Goal: Register for event/course

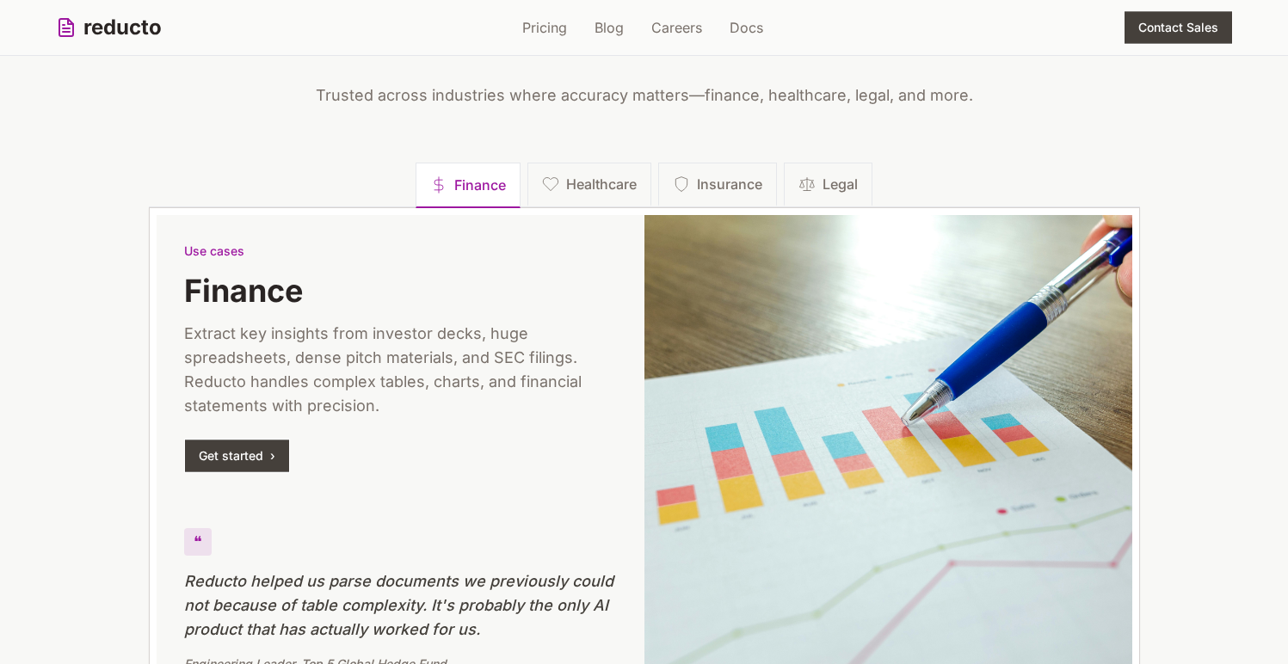
scroll to position [2414, 0]
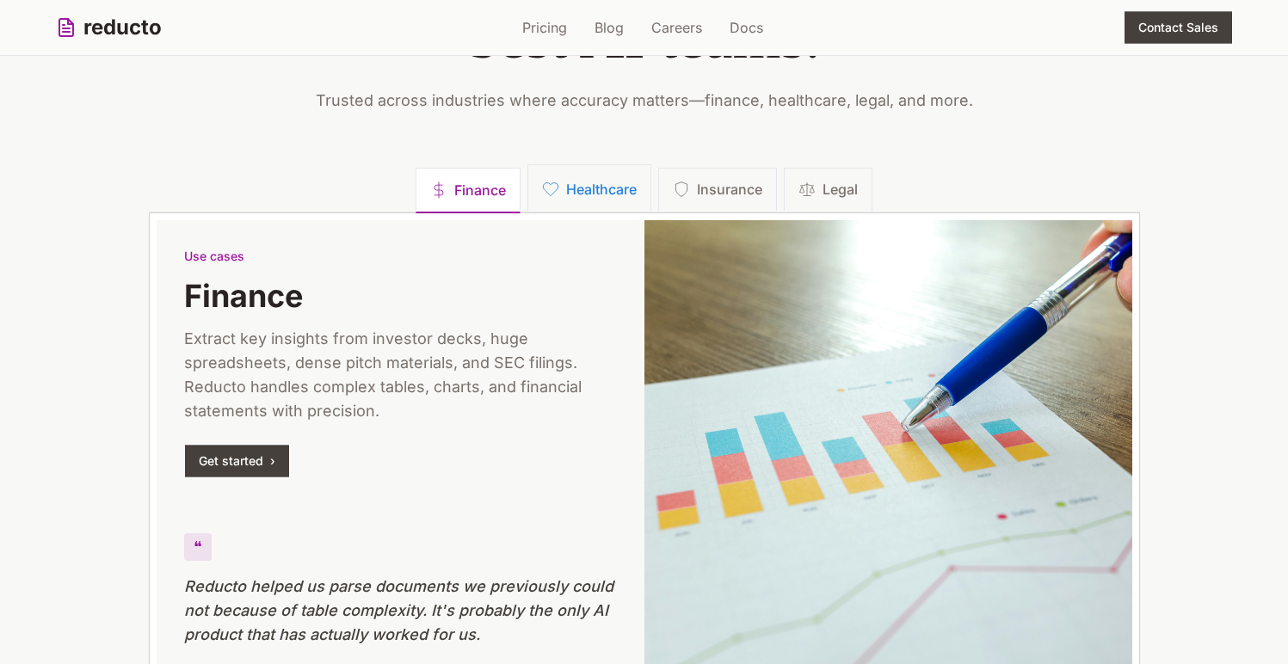
click at [627, 188] on span "Healthcare" at bounding box center [601, 189] width 71 height 21
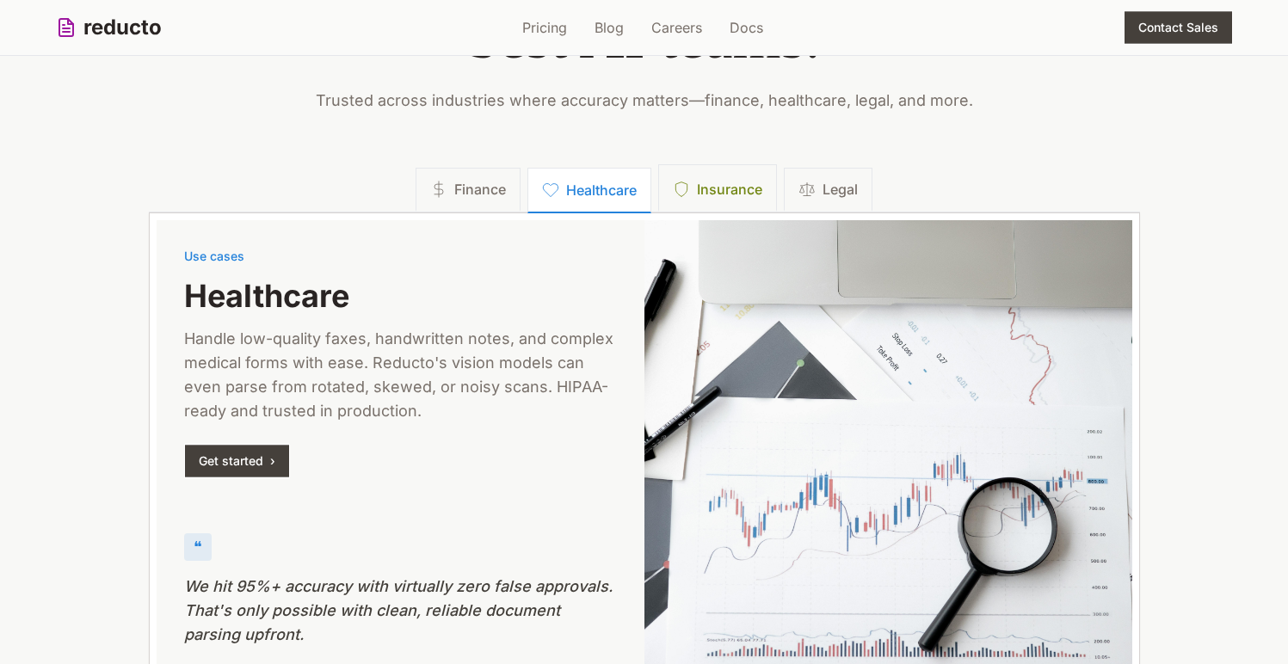
click at [705, 189] on span "Insurance" at bounding box center [729, 189] width 65 height 21
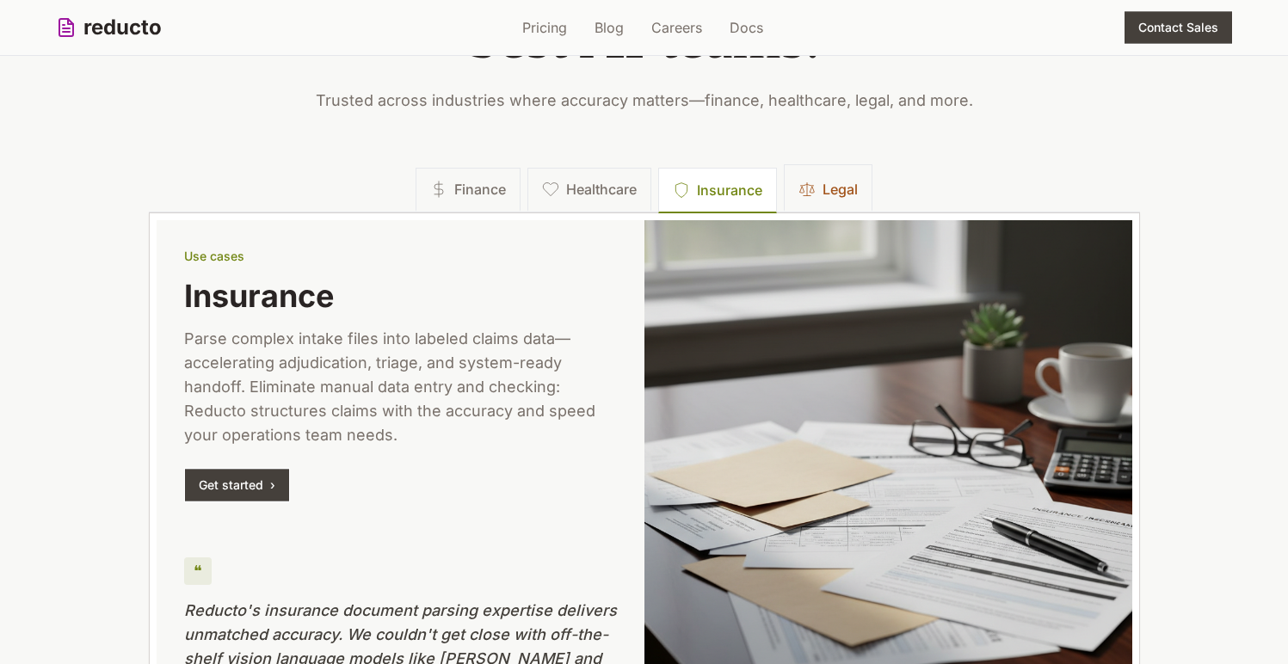
click at [822, 189] on button "Legal" at bounding box center [828, 187] width 89 height 47
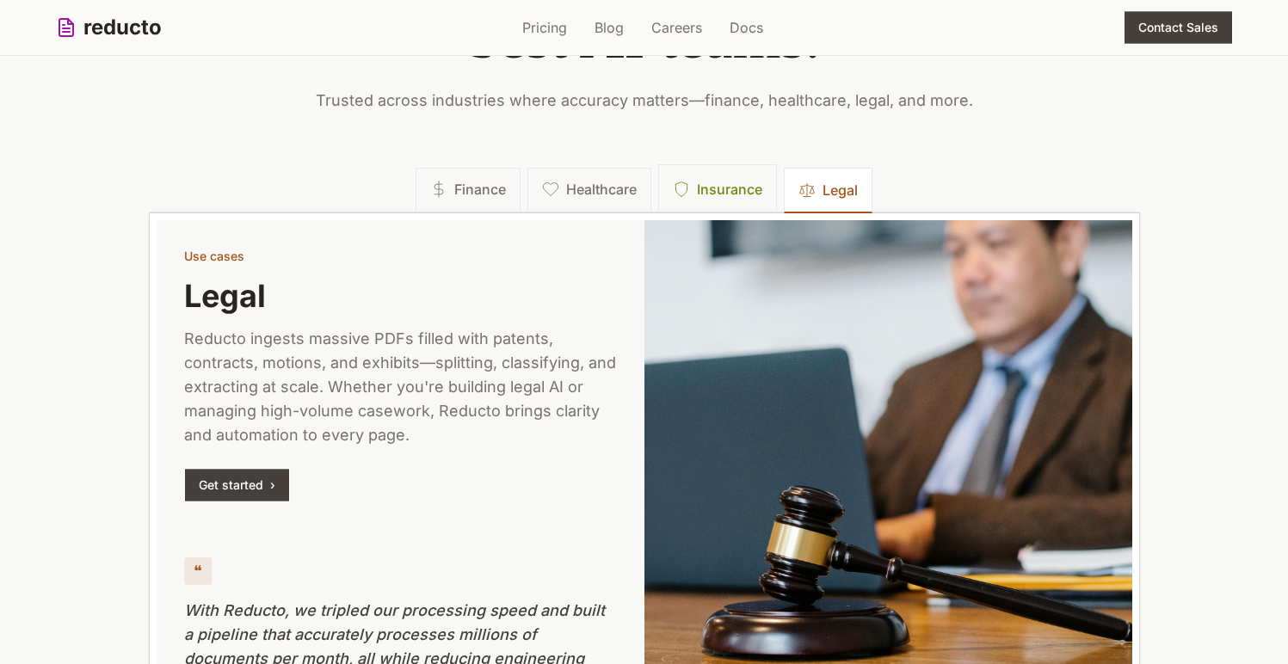
click at [713, 195] on span "Insurance" at bounding box center [729, 189] width 65 height 21
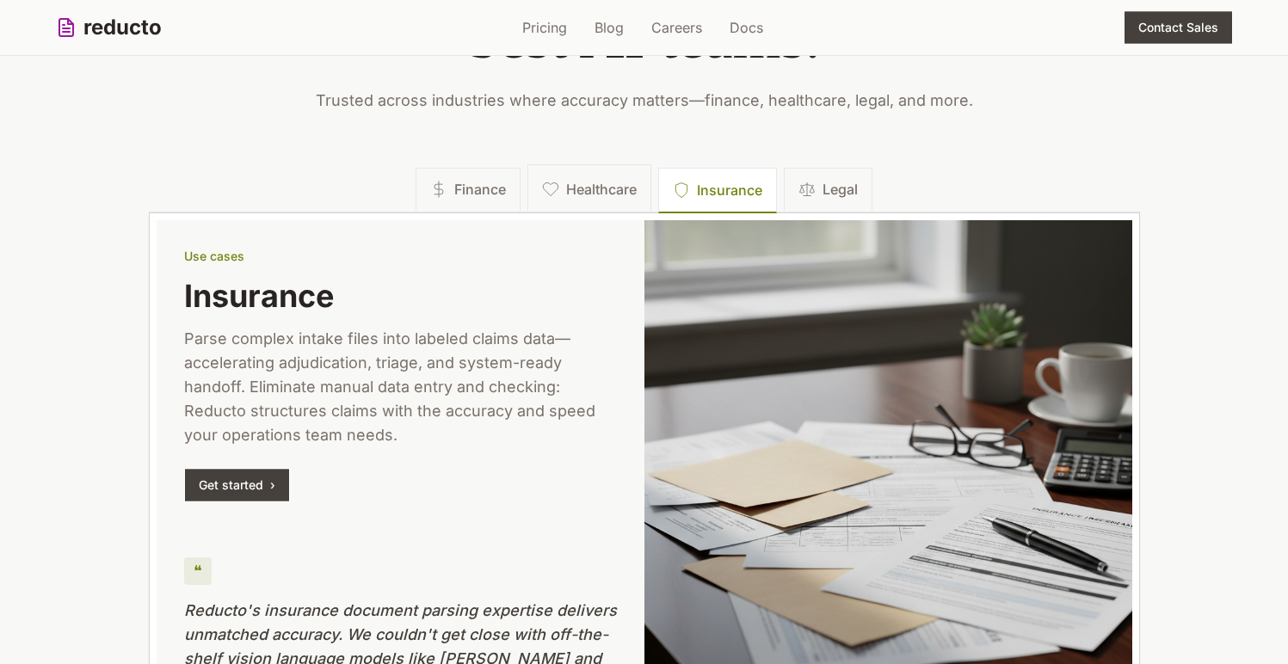
click at [588, 190] on span "Healthcare" at bounding box center [601, 189] width 71 height 21
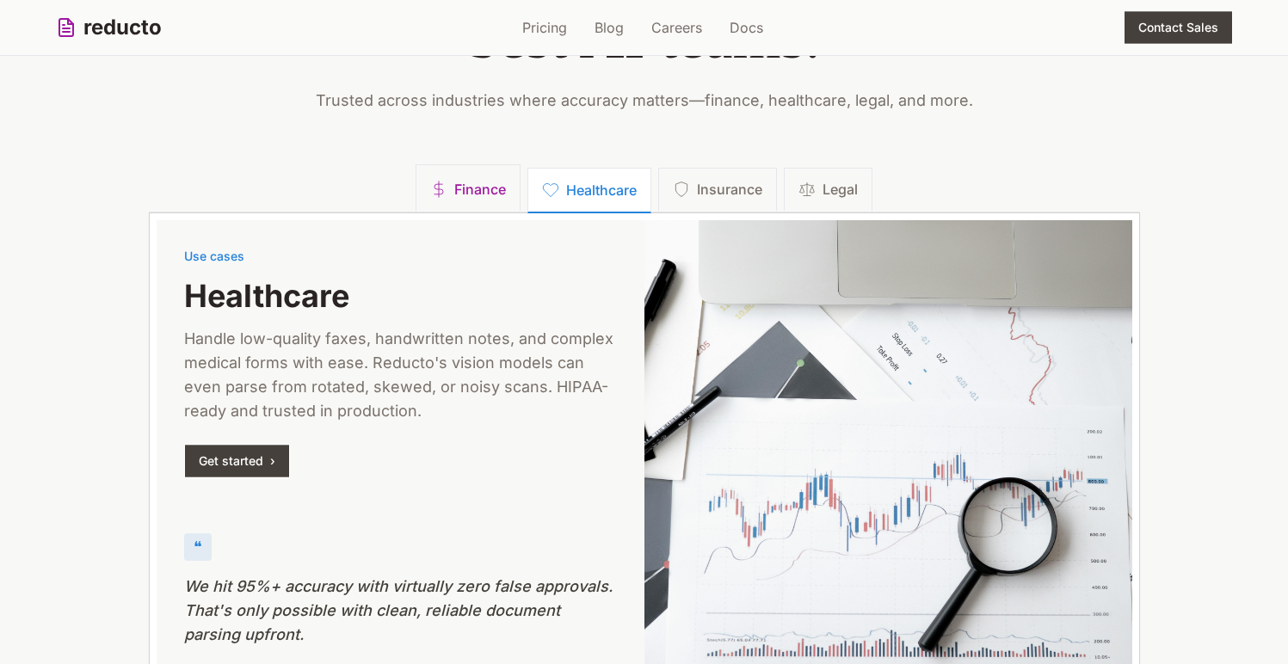
click at [485, 190] on span "Finance" at bounding box center [480, 189] width 52 height 21
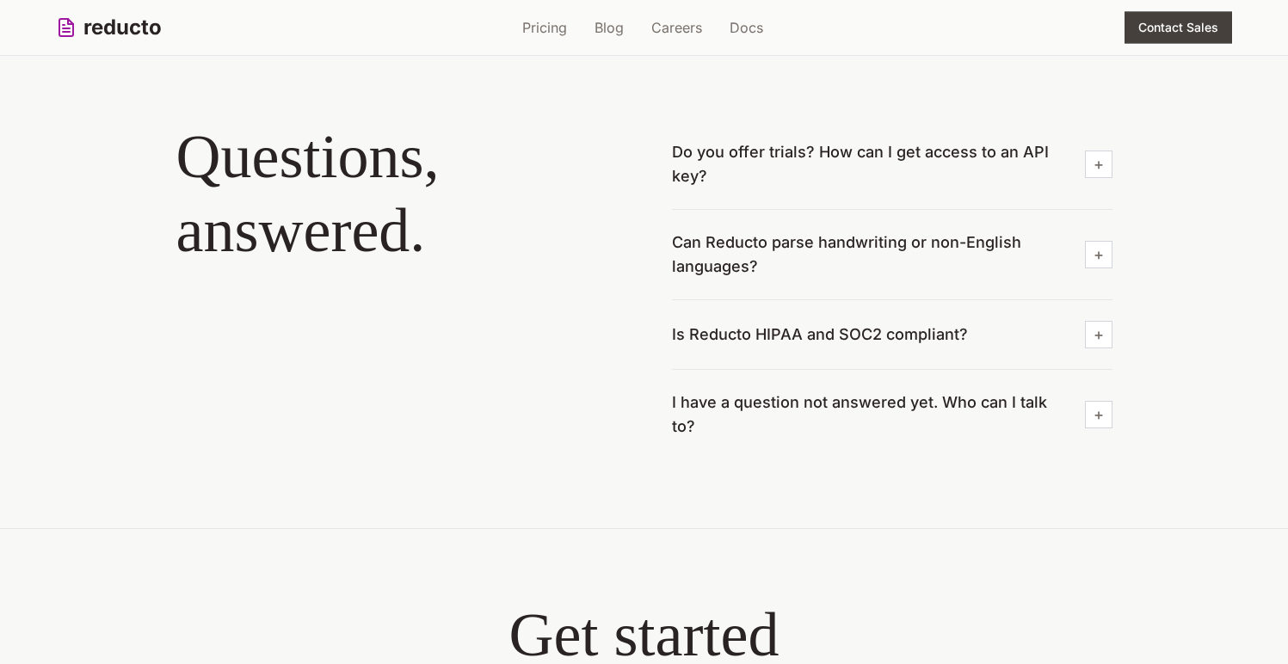
scroll to position [5847, 0]
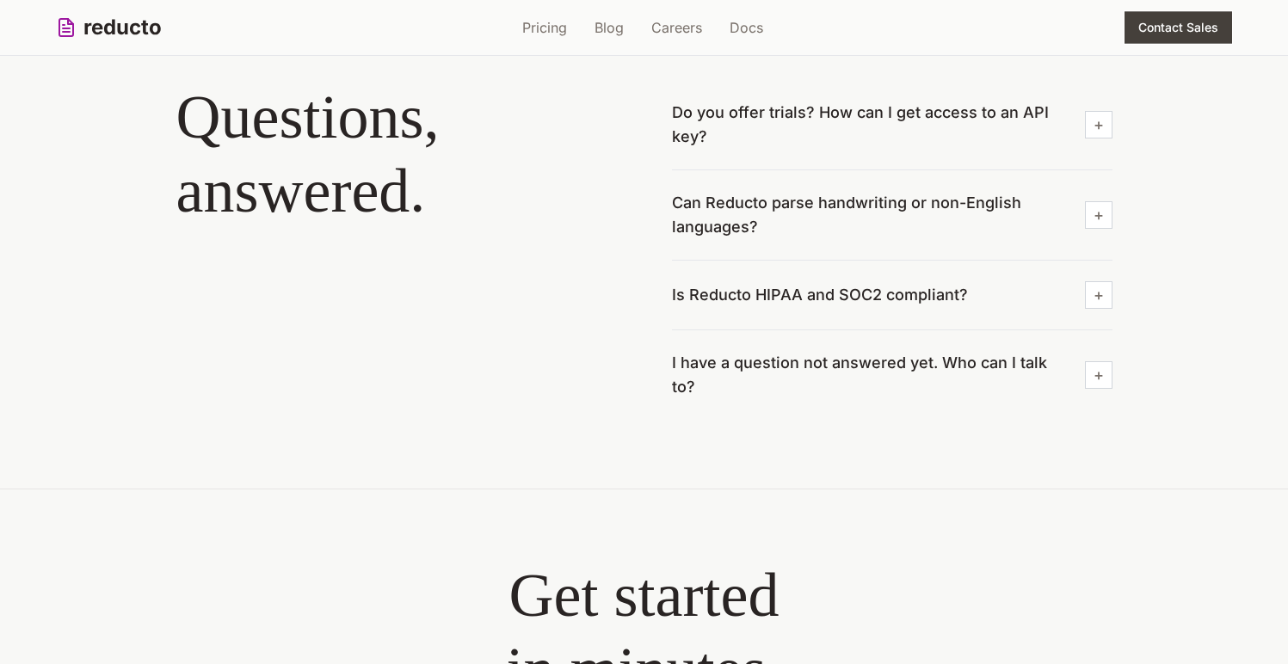
click at [1100, 132] on div "button" at bounding box center [1099, 125] width 28 height 28
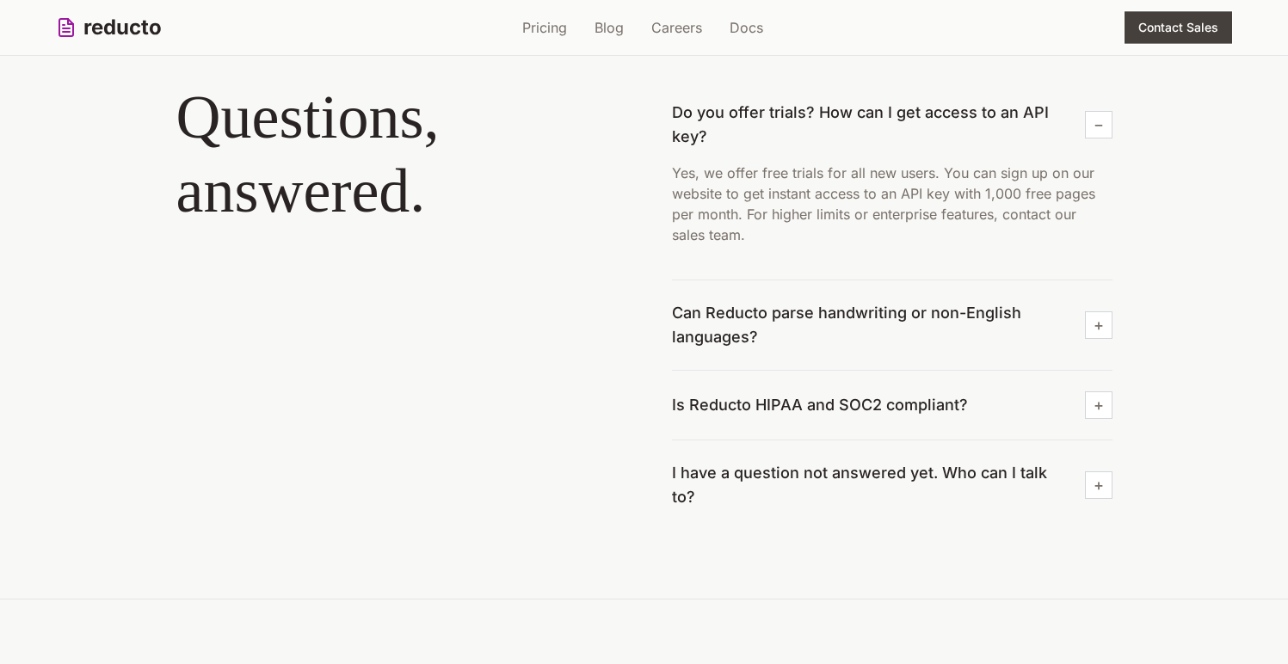
click at [1095, 314] on div "button" at bounding box center [1099, 325] width 28 height 28
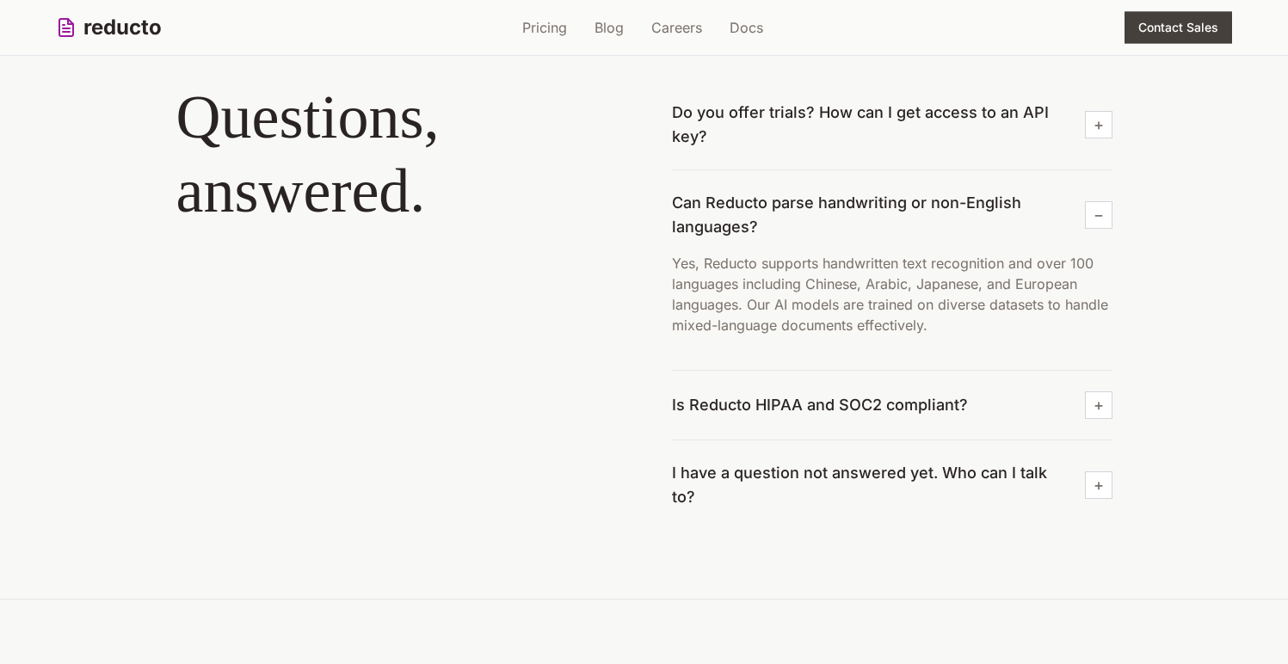
click at [1106, 393] on div "button" at bounding box center [1099, 405] width 28 height 28
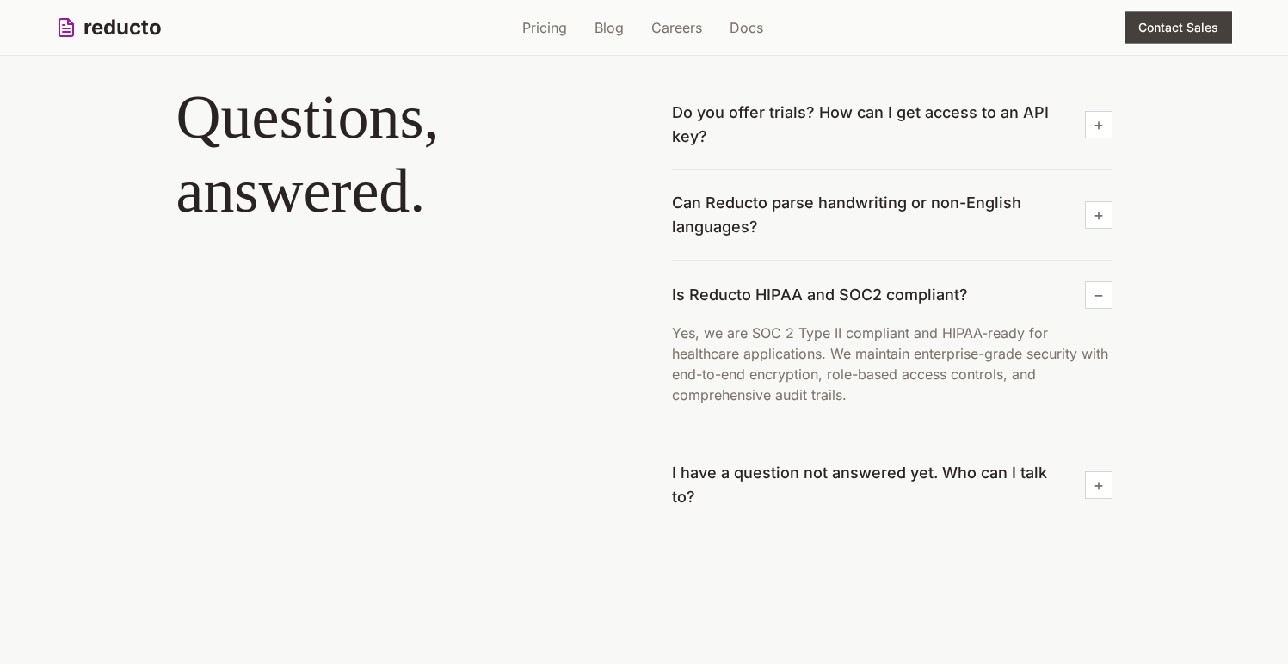
click at [1104, 471] on div "button" at bounding box center [1099, 485] width 28 height 28
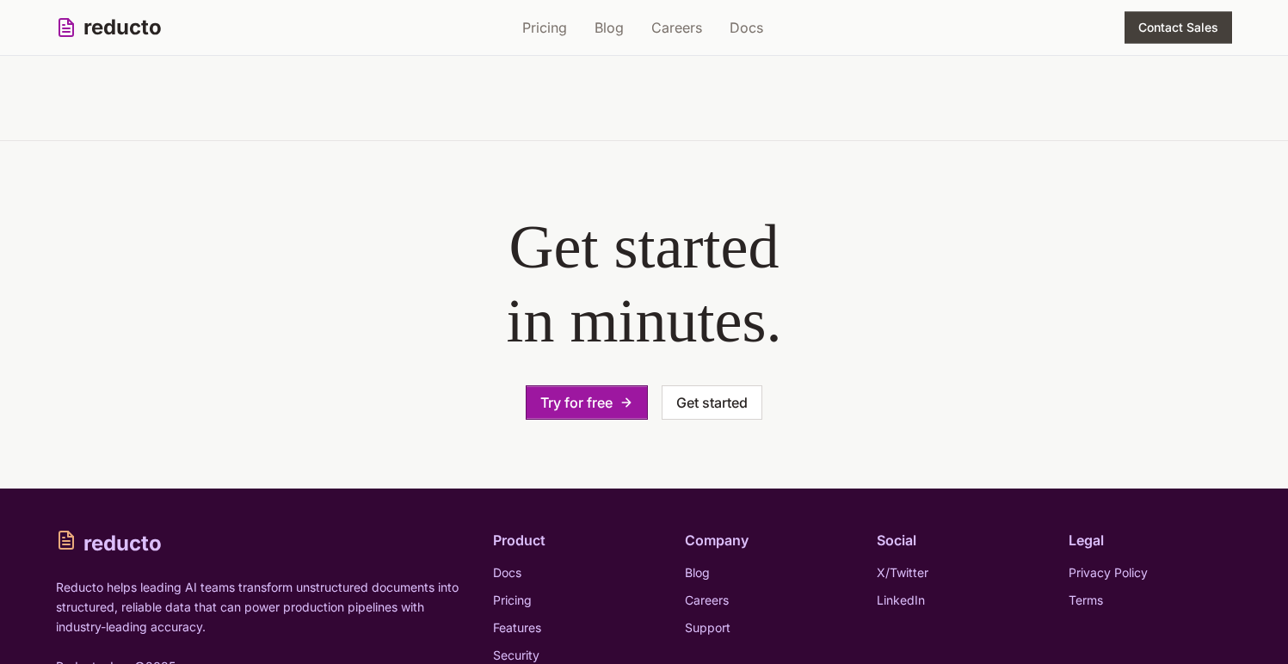
scroll to position [6338, 0]
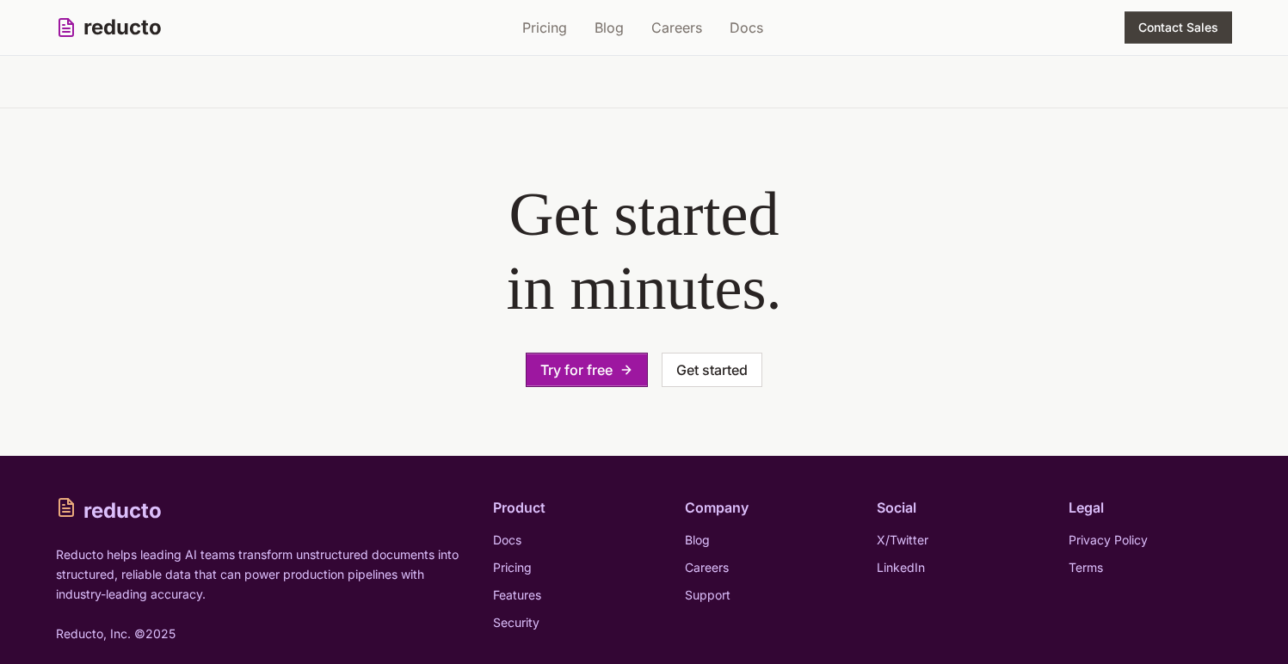
click at [437, 314] on div "Get started in minutes. Try for free Get started" at bounding box center [644, 282] width 771 height 211
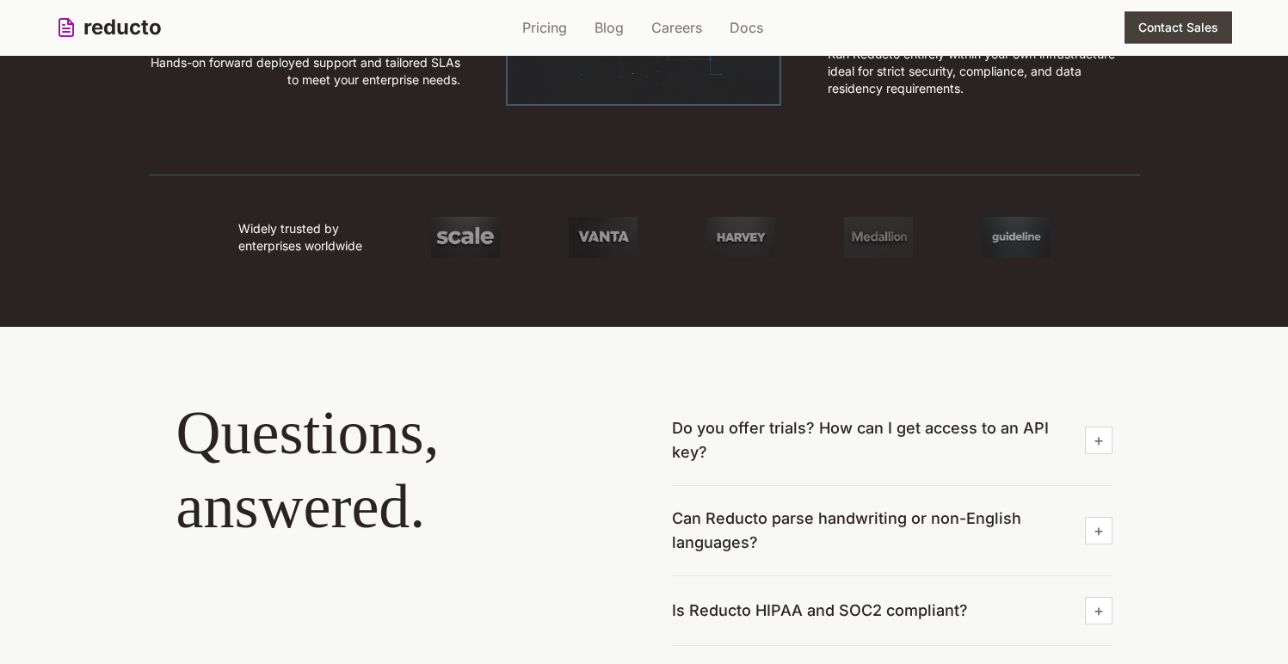
scroll to position [5495, 0]
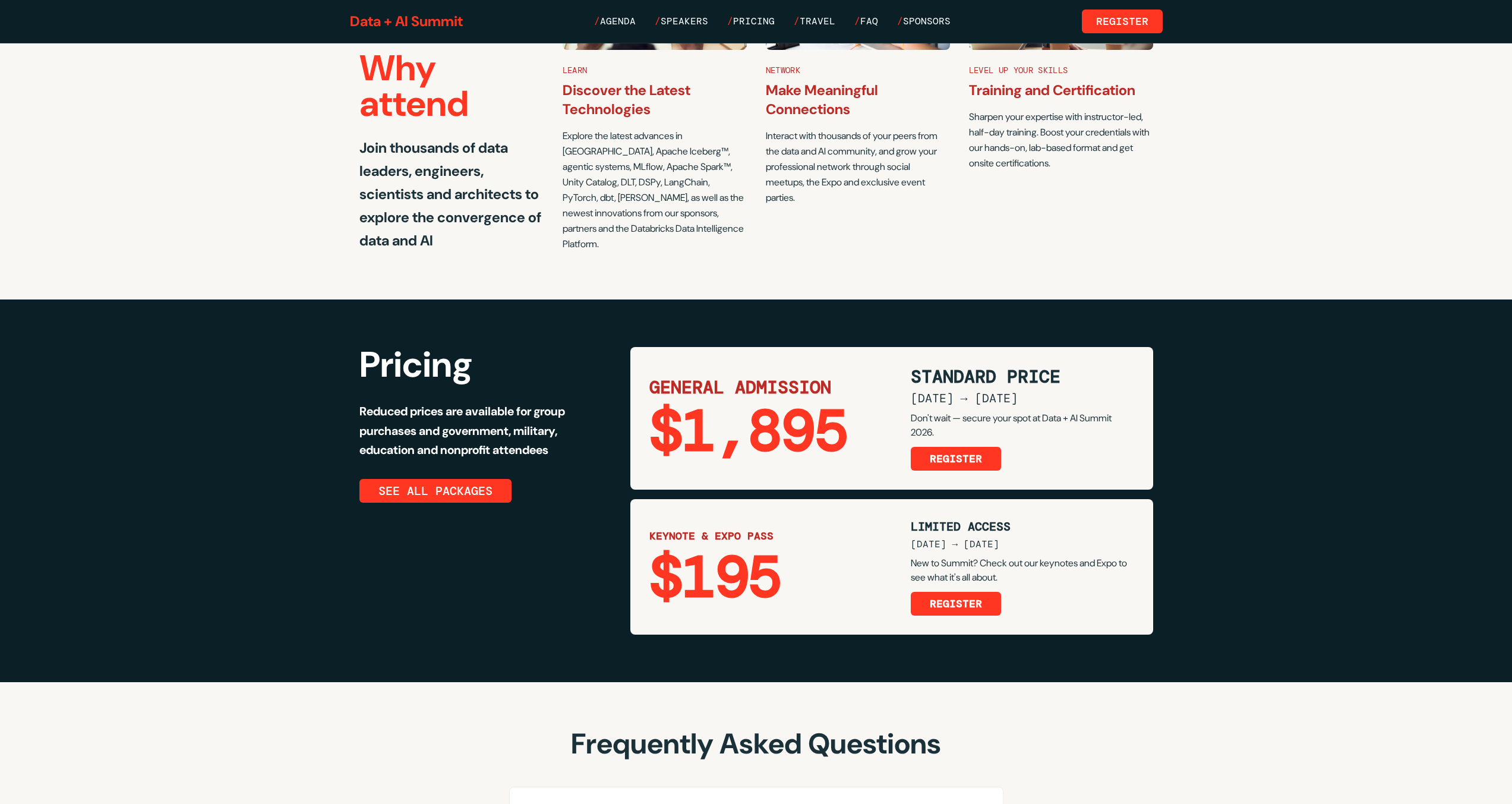
scroll to position [2110, 0]
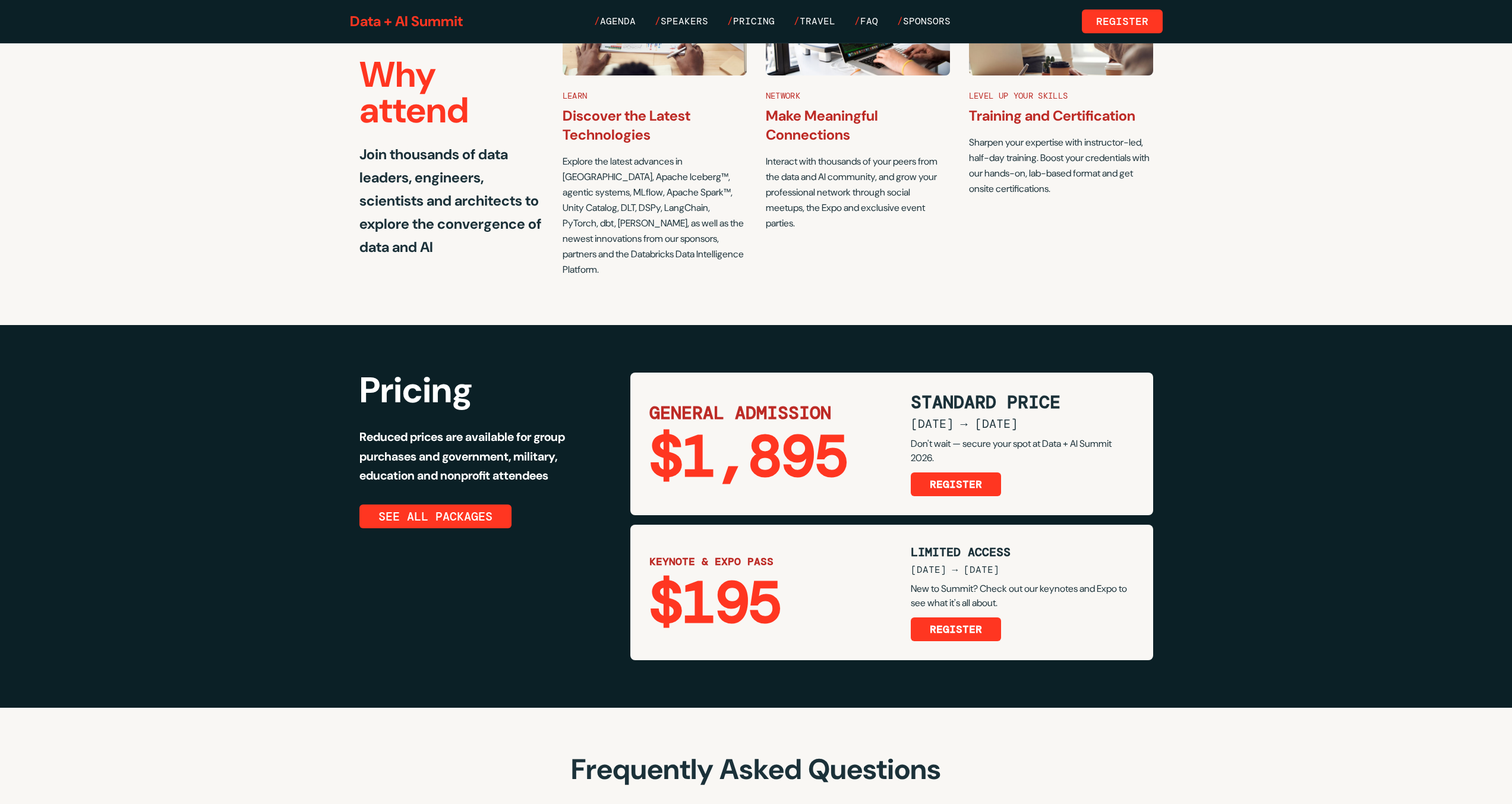
click at [826, 428] on div "$1,895" at bounding box center [770, 457] width 242 height 57
click at [725, 261] on section "Why attend Join thousands of data leaders, engineers, scientists and architects…" at bounding box center [756, 119] width 1512 height 411
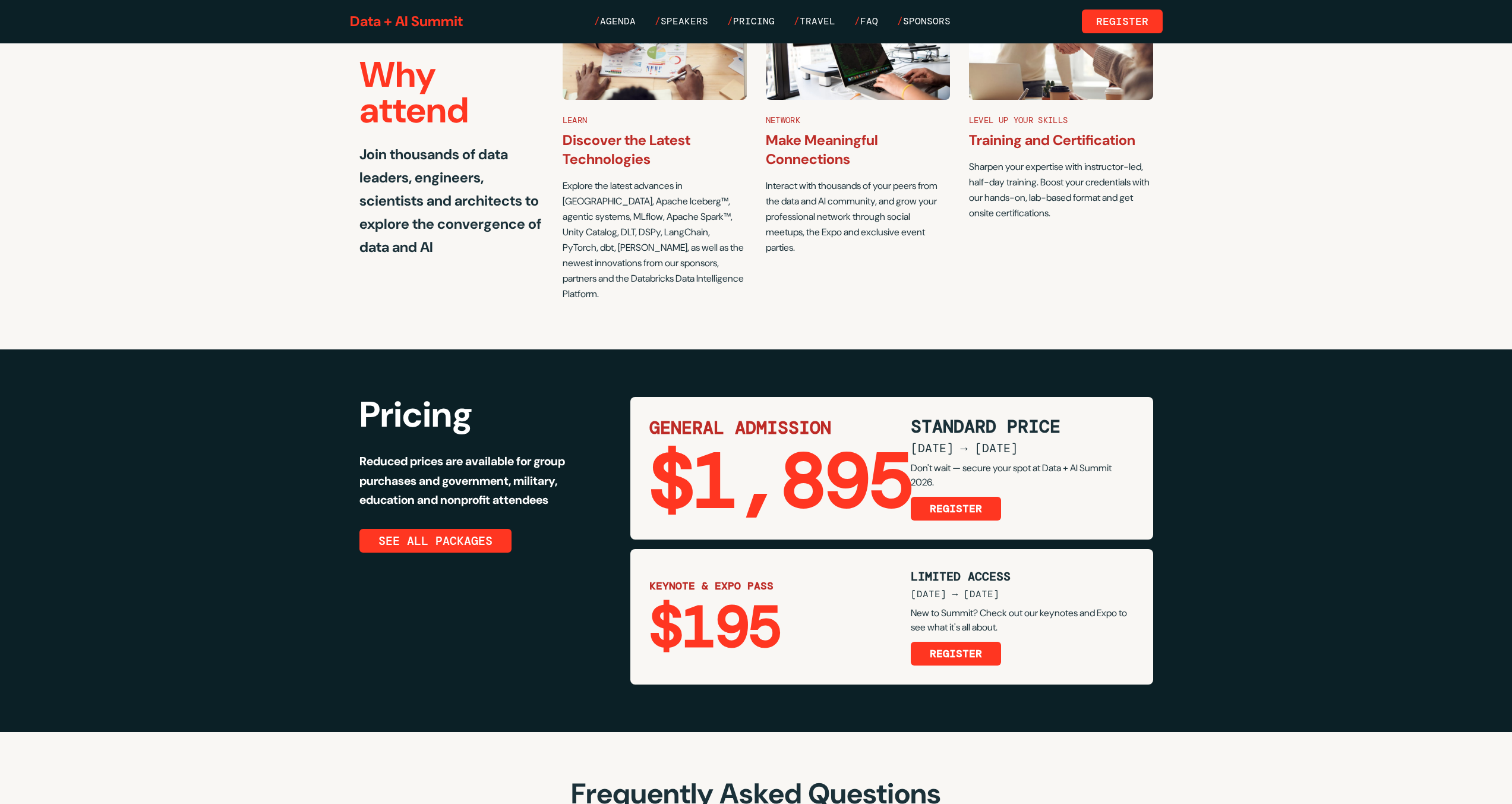
scroll to position [2119, 0]
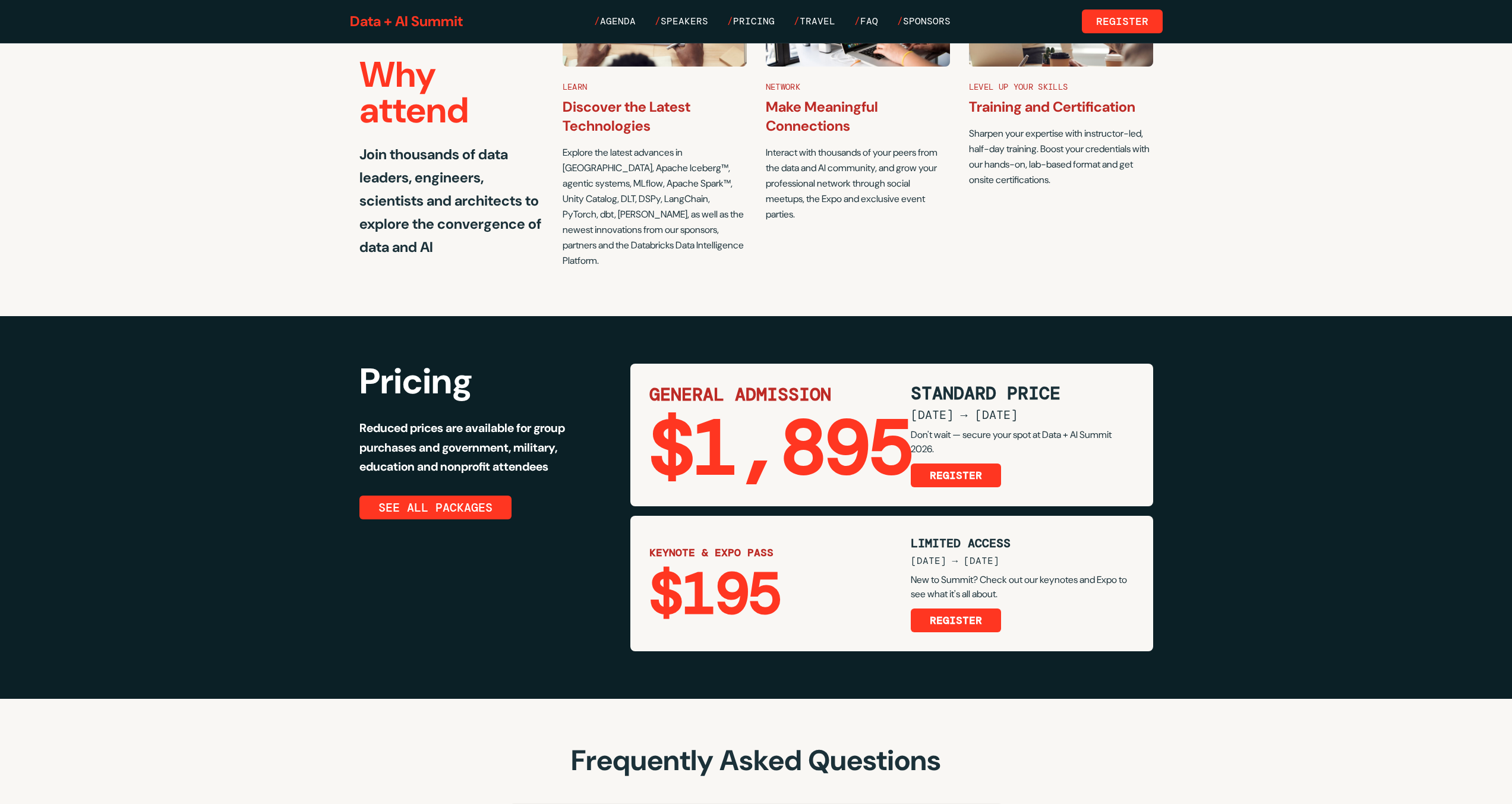
click at [843, 410] on div "$1,895" at bounding box center [770, 448] width 242 height 76
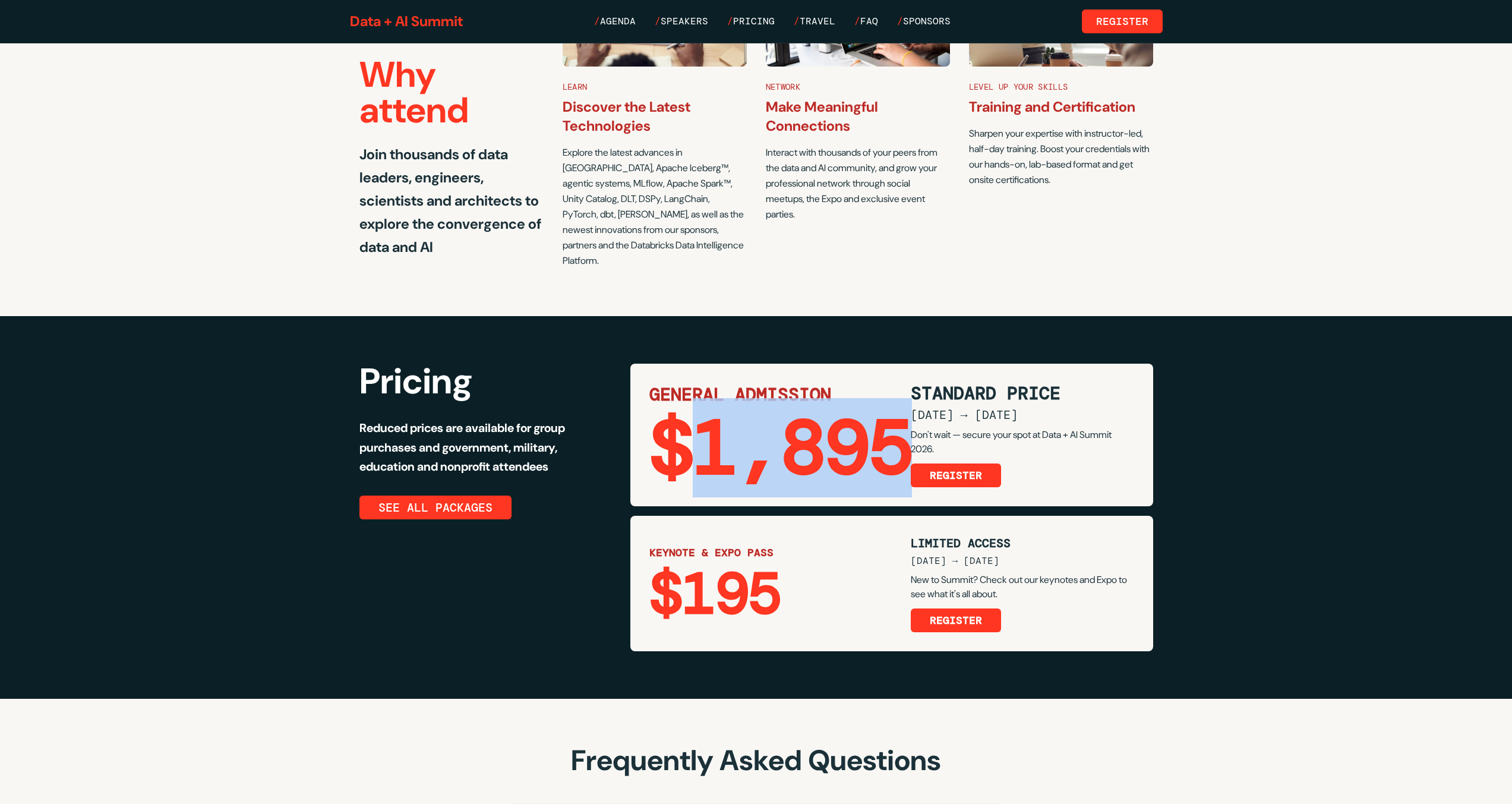
click at [843, 410] on div "$1,895" at bounding box center [770, 448] width 242 height 76
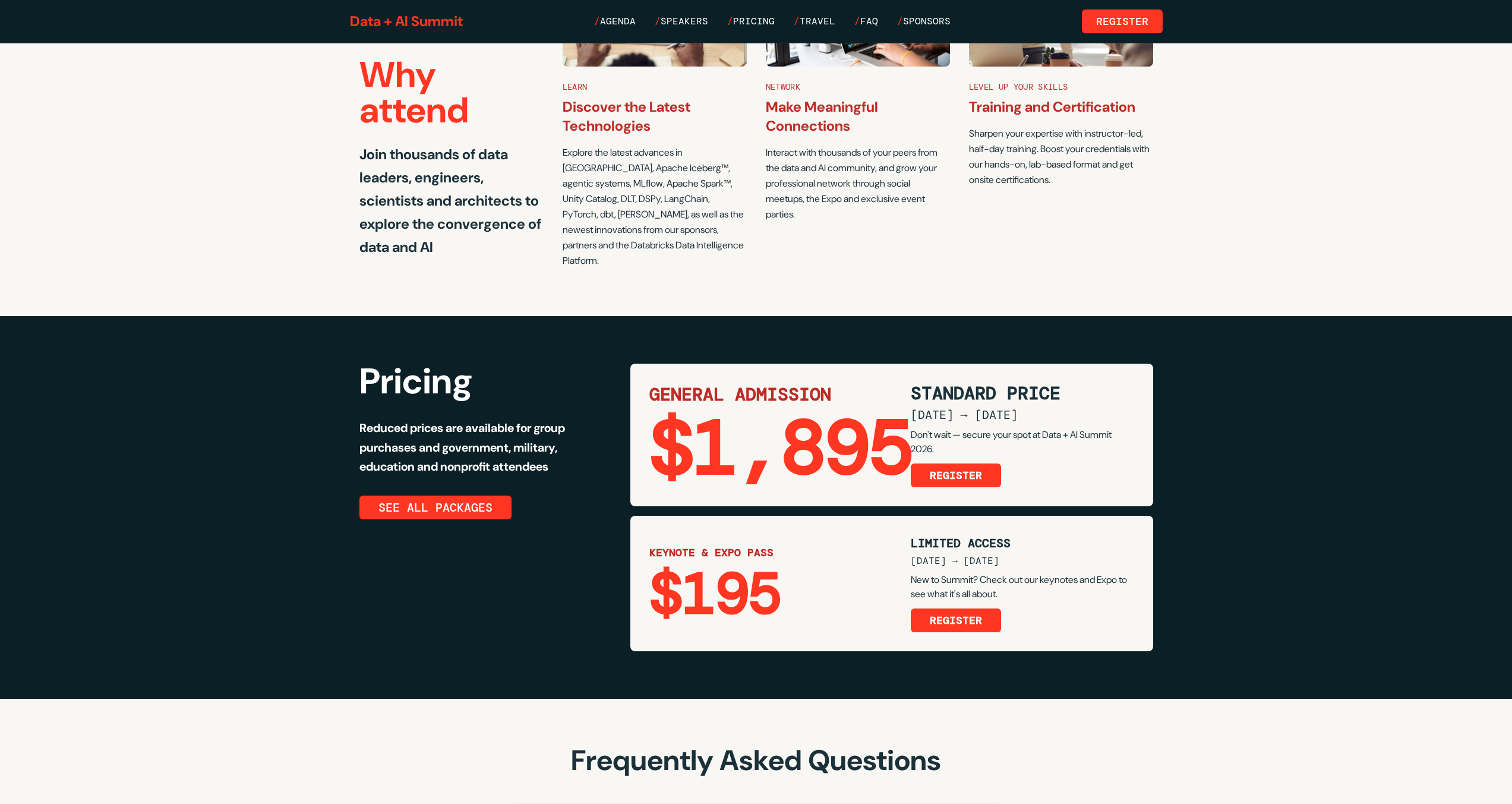
click at [1329, 171] on section "Why attend Join thousands of data leaders, engineers, scientists and architects…" at bounding box center [756, 110] width 1512 height 411
click at [811, 410] on div "$1,895" at bounding box center [770, 448] width 242 height 76
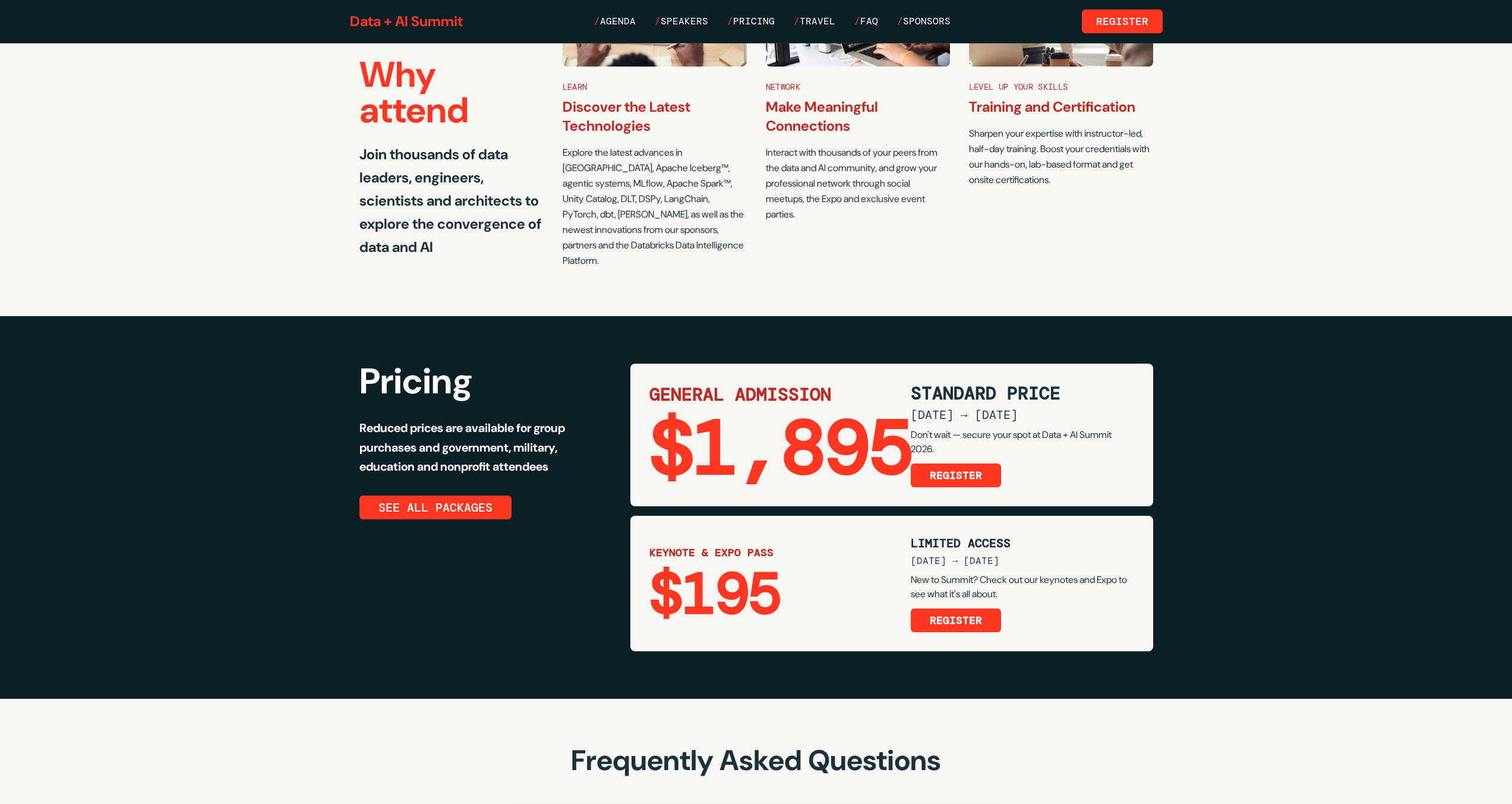
click at [673, 363] on div "GENERAL ADMISSION $1,895 STANDARD PRICE MAY 1 → JUNE 12 Don't wait — secure you…" at bounding box center [892, 434] width 523 height 142
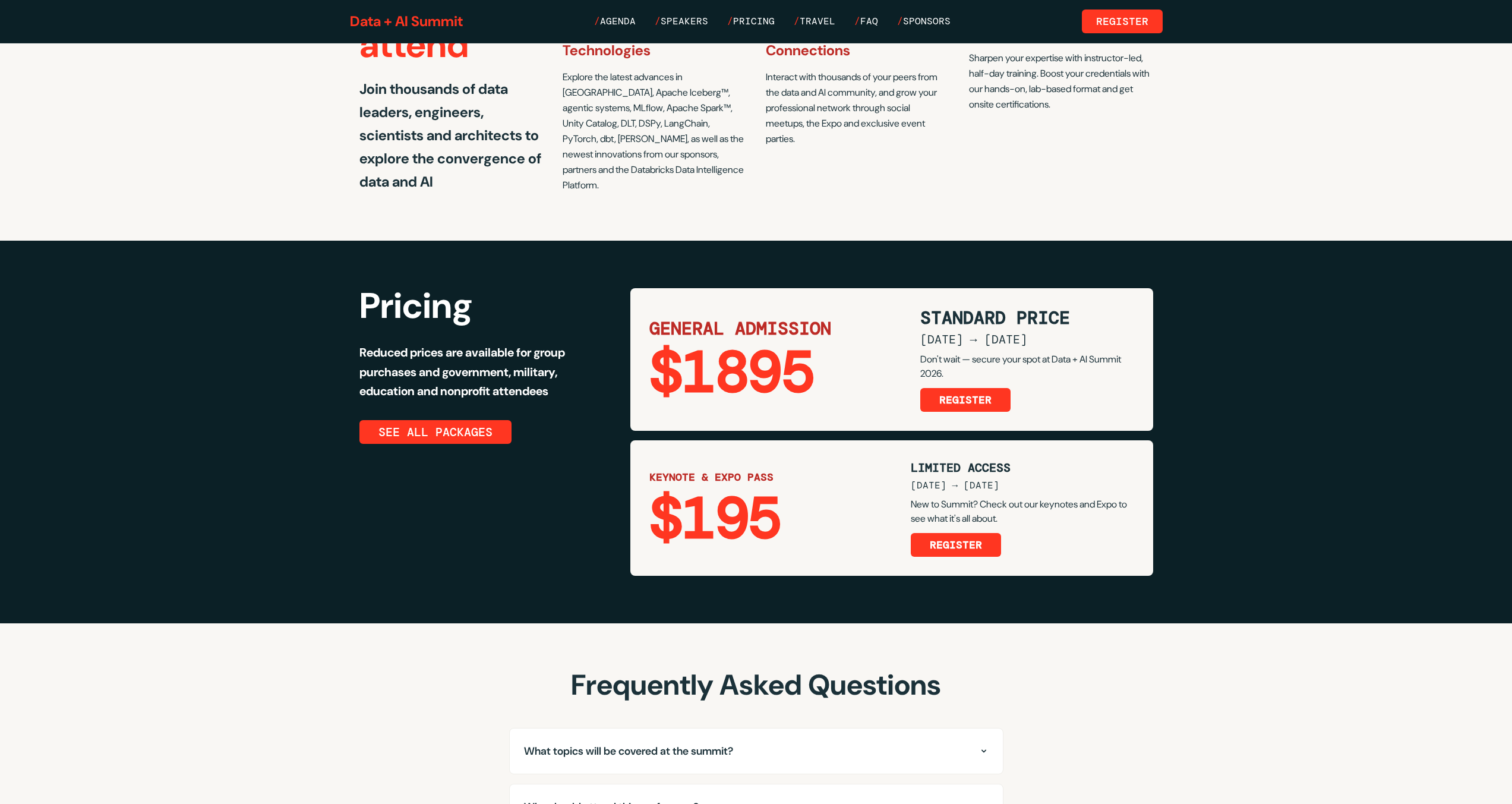
scroll to position [2192, 0]
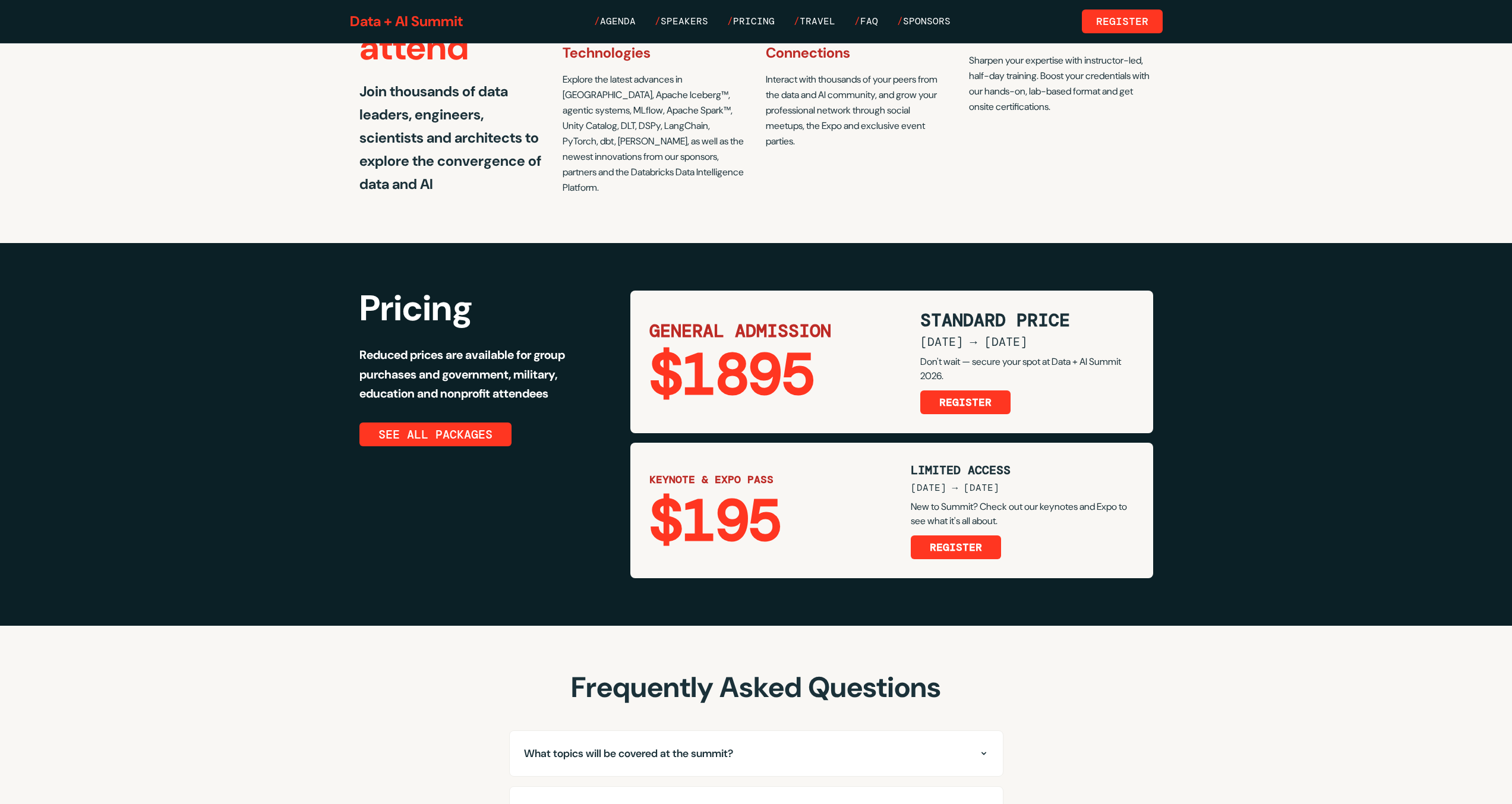
click at [783, 347] on div "$1895" at bounding box center [770, 375] width 242 height 57
click at [790, 347] on div "$1895" at bounding box center [770, 375] width 242 height 57
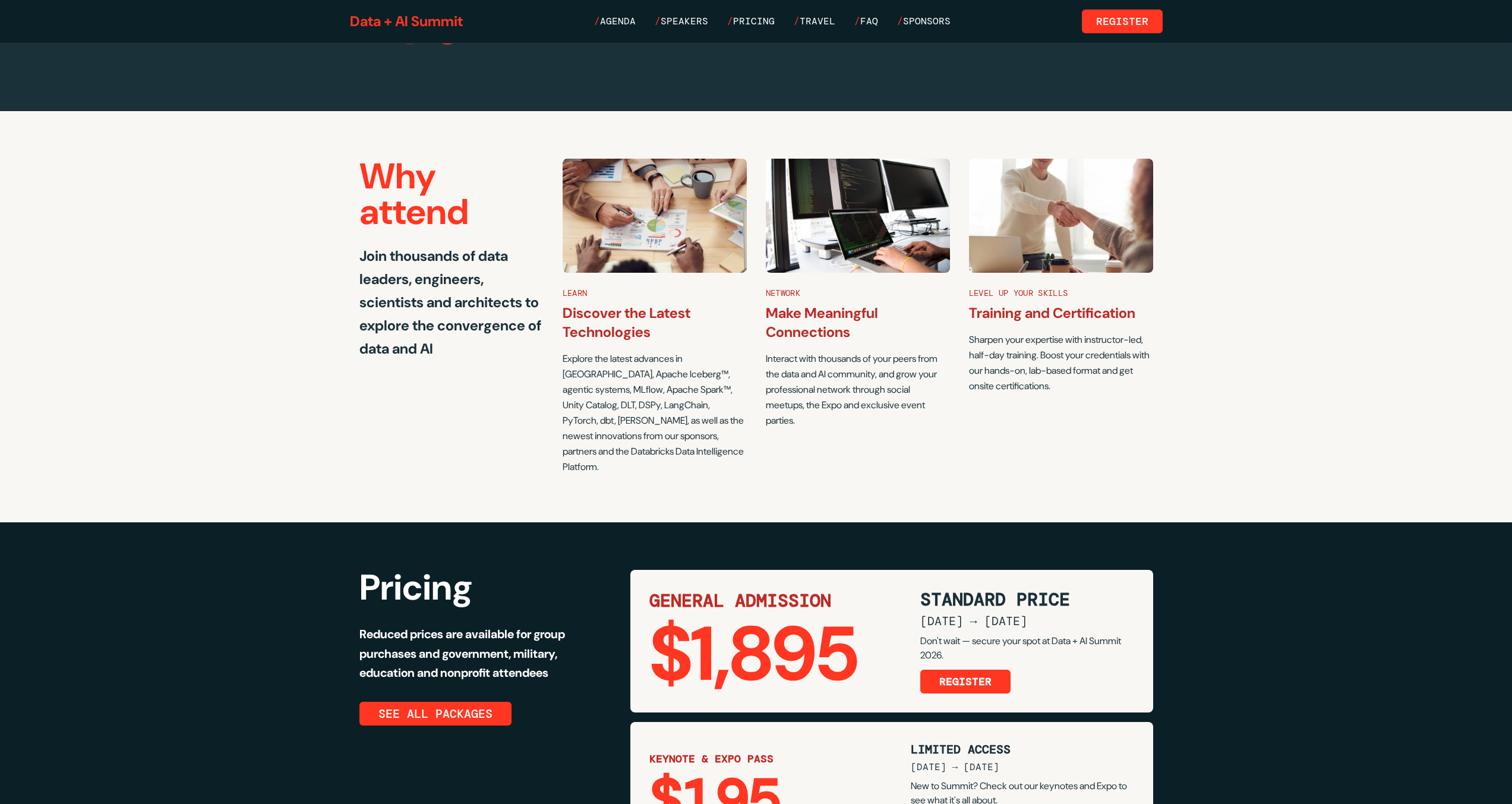
scroll to position [2191, 0]
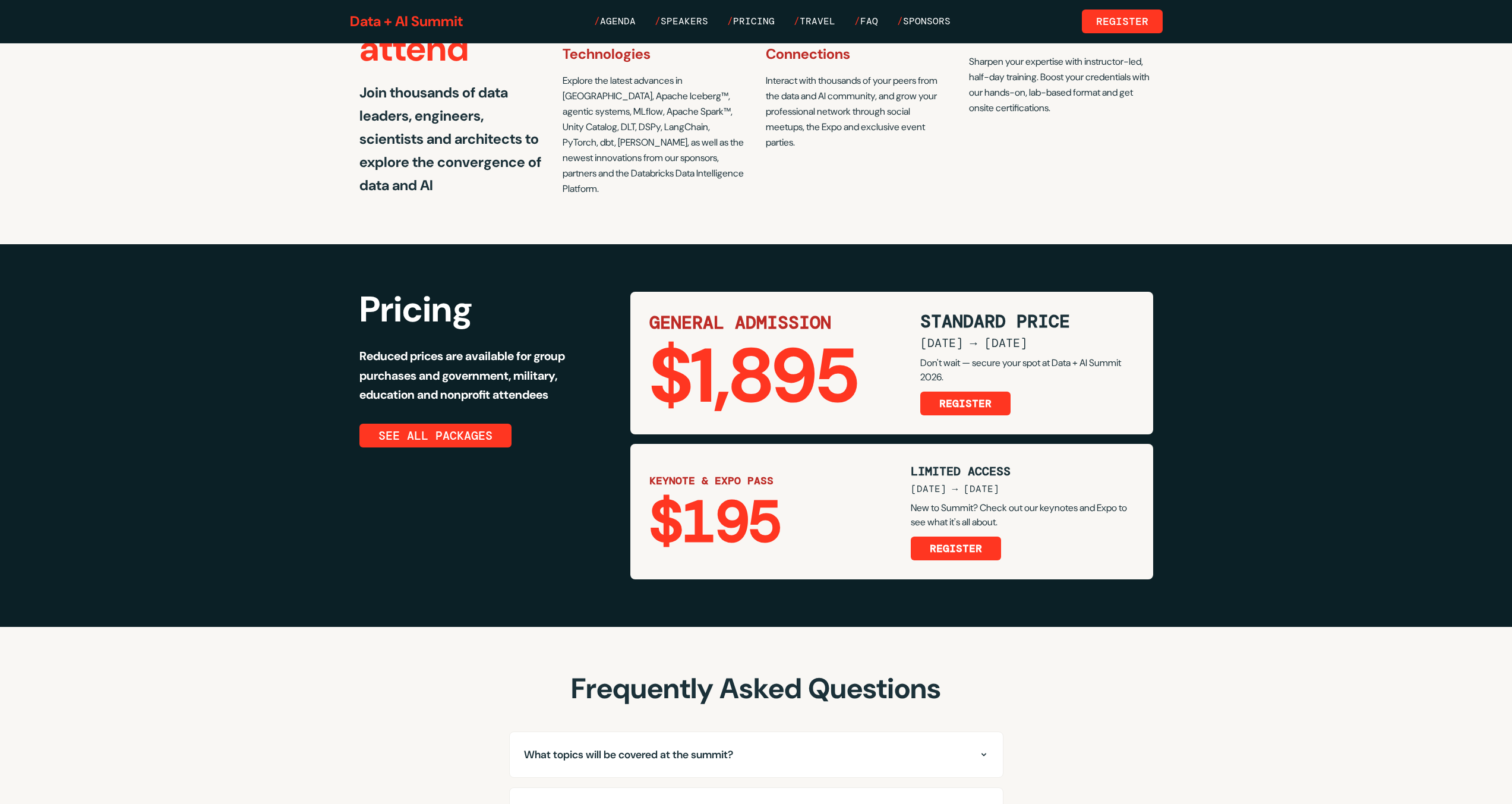
click at [795, 338] on div "$1,895" at bounding box center [770, 376] width 242 height 76
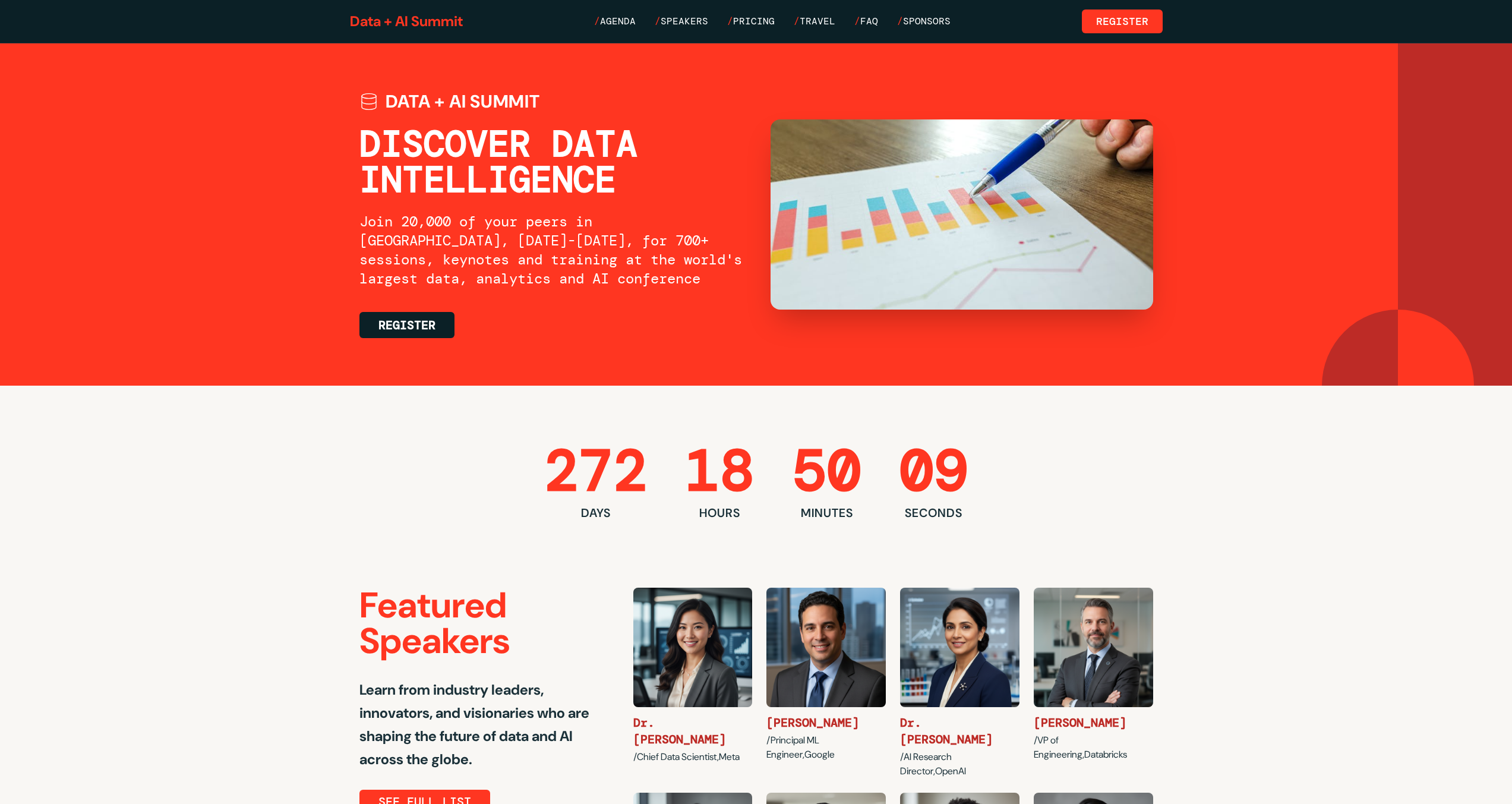
scroll to position [2192, 0]
